Goal: Task Accomplishment & Management: Use online tool/utility

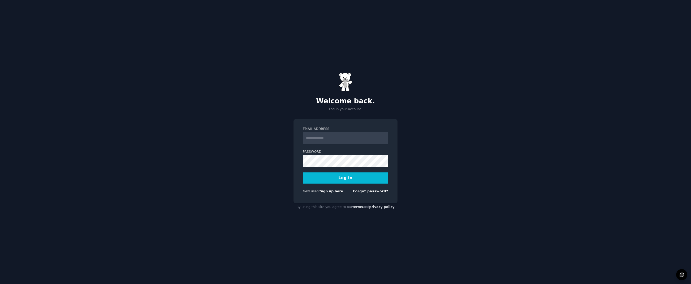
click at [333, 139] on input "Email Address" at bounding box center [346, 138] width 86 height 12
type input "**********"
click at [303, 172] on button "Log In" at bounding box center [346, 177] width 86 height 11
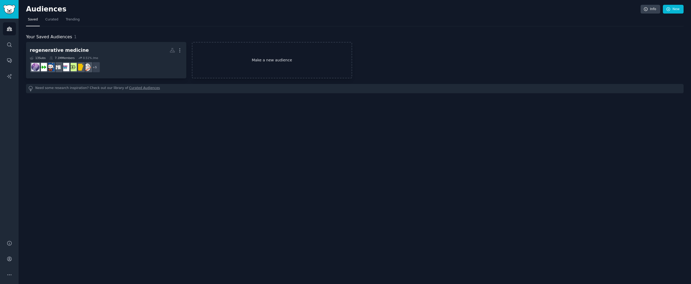
click at [262, 60] on link "Make a new audience" at bounding box center [272, 60] width 160 height 36
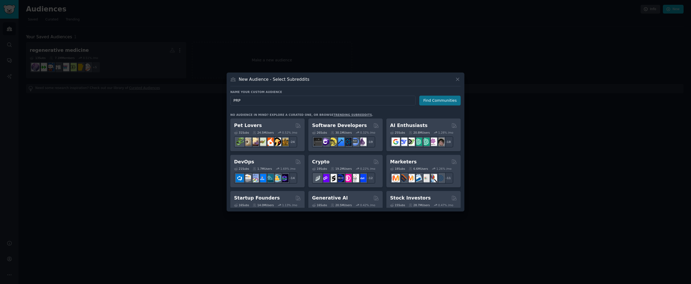
type input "PRP"
click at [428, 102] on button "Find Communities" at bounding box center [440, 101] width 41 height 10
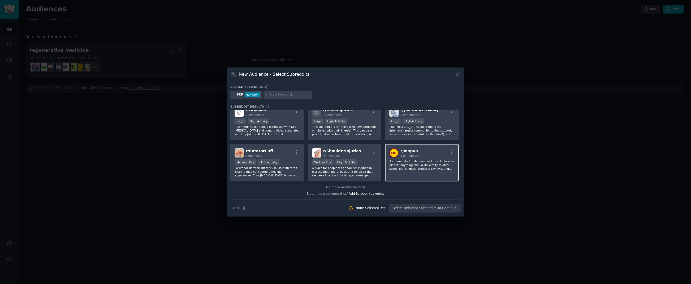
scroll to position [172, 0]
